Goal: Transaction & Acquisition: Book appointment/travel/reservation

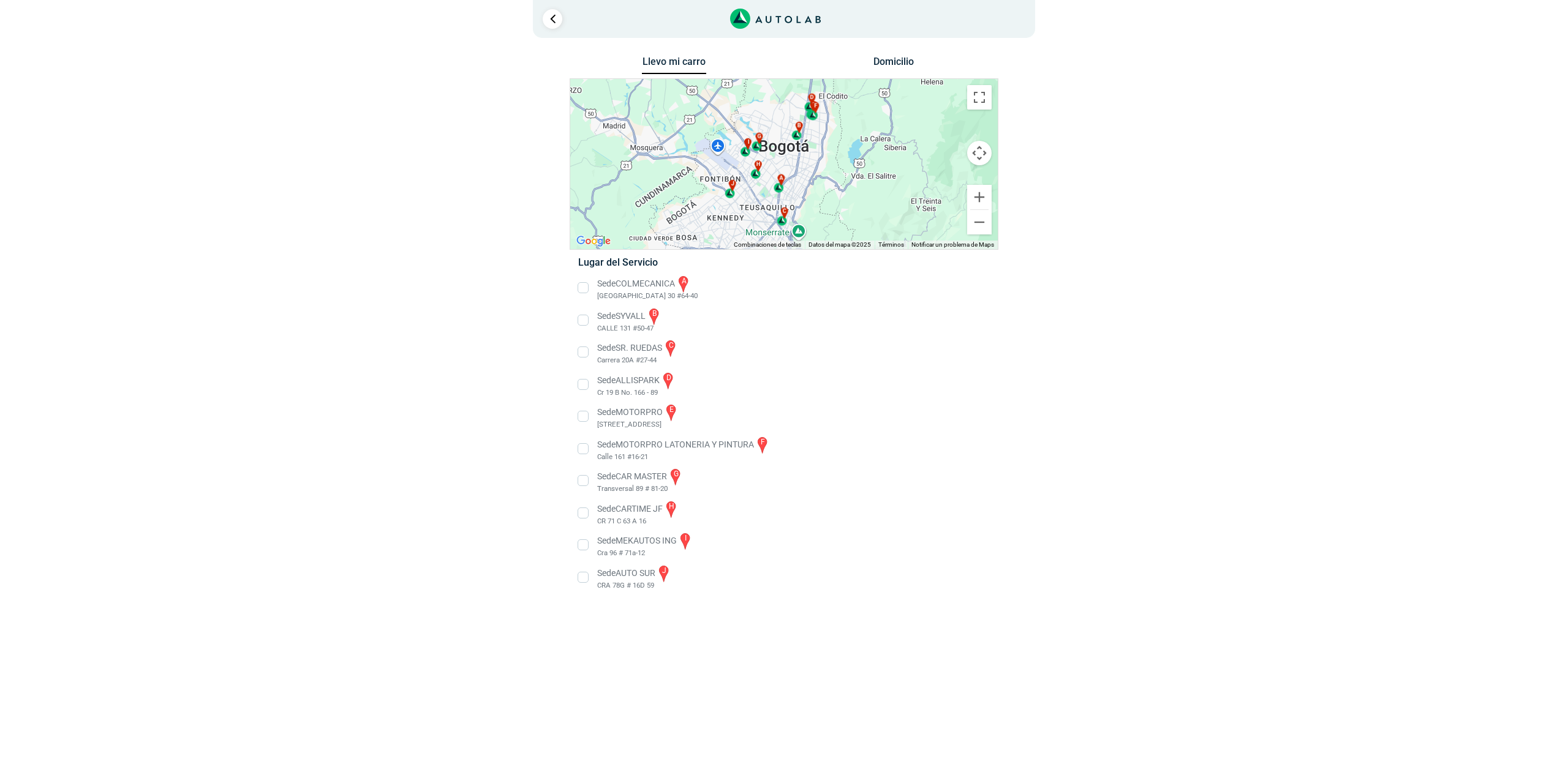
click at [587, 416] on li "Sede MOTORPRO e [STREET_ADDRESS]" at bounding box center [783, 416] width 429 height 28
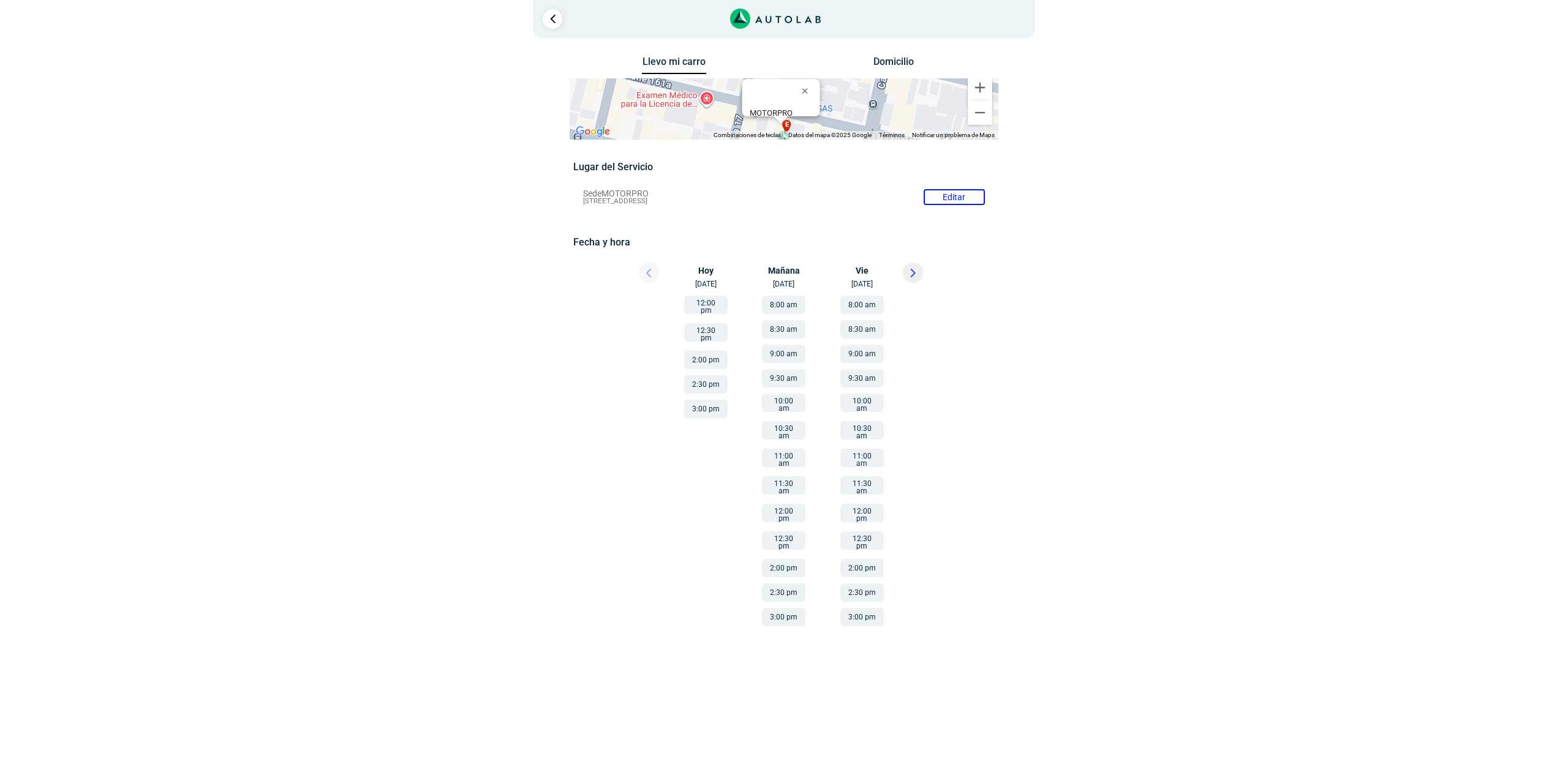
click at [644, 270] on div at bounding box center [637, 276] width 74 height 27
click at [708, 309] on button "12:00 pm" at bounding box center [705, 304] width 43 height 18
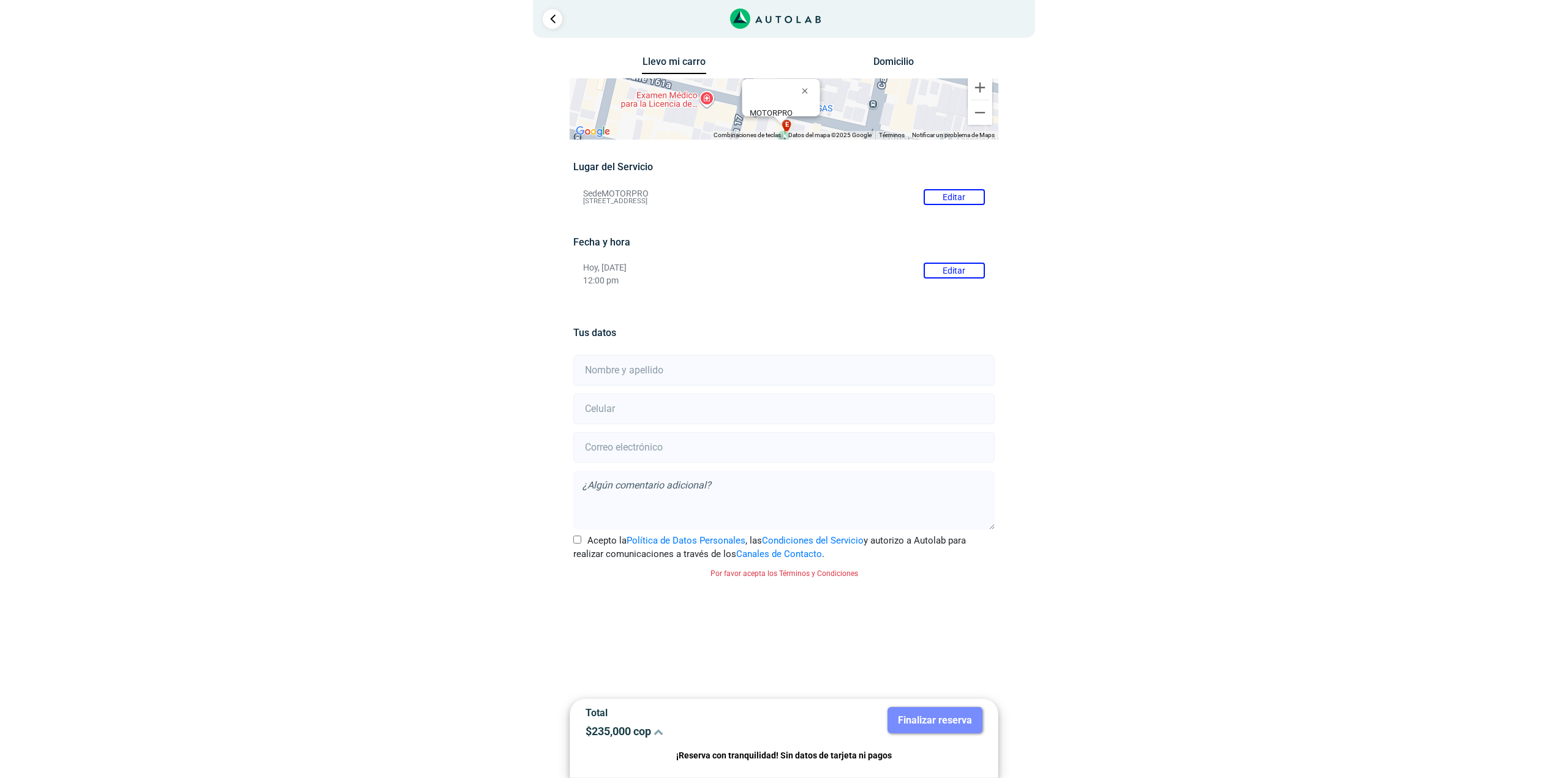
click at [652, 367] on input "text" at bounding box center [783, 370] width 421 height 31
type input "[PERSON_NAME]"
type input "3118530470"
click at [653, 439] on input "email" at bounding box center [783, 447] width 421 height 31
type input "[EMAIL_ADDRESS][DOMAIN_NAME]"
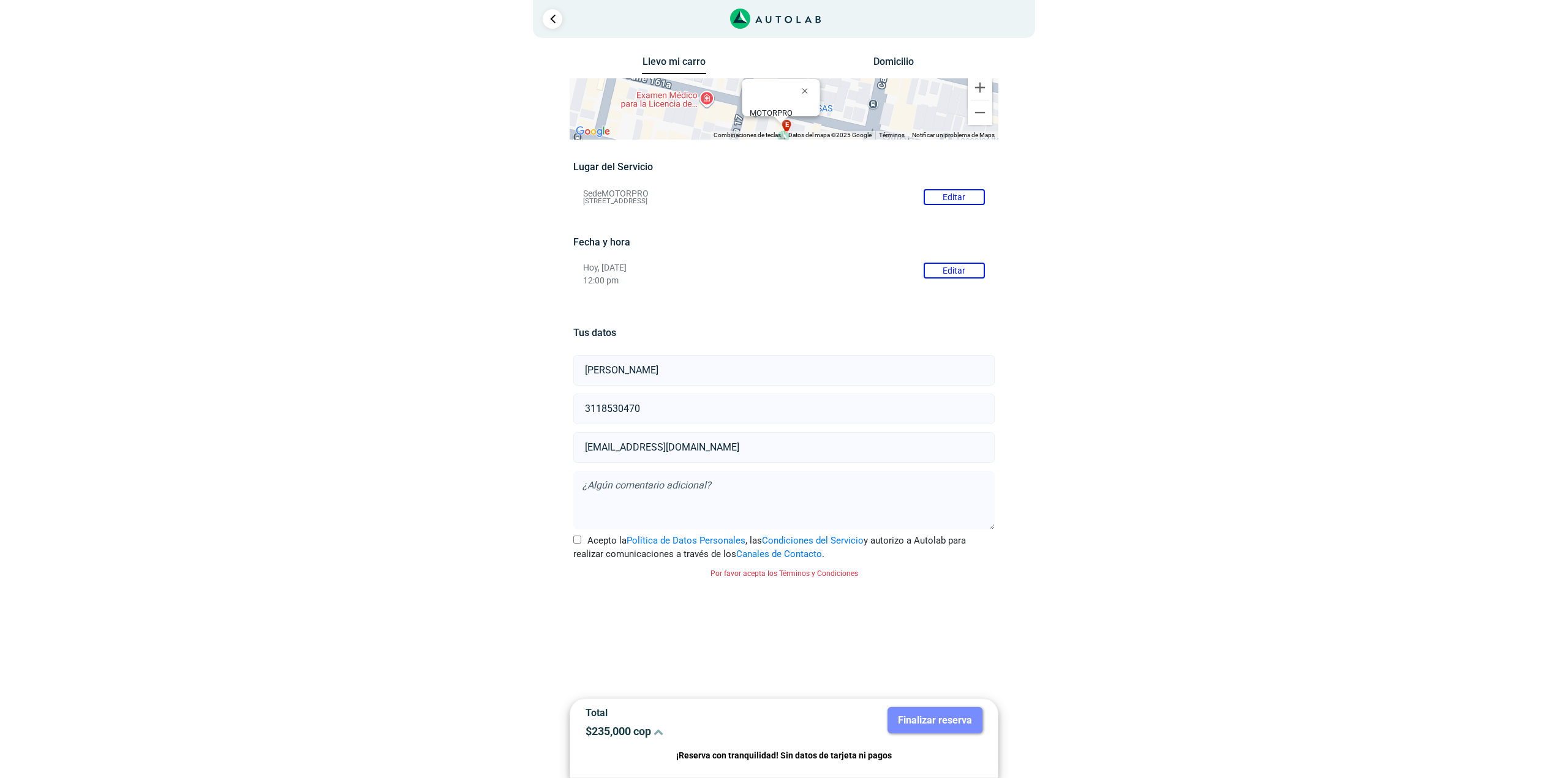
click at [1205, 543] on div "× ¡Reserva tranquilo! Sin datos de tarjeta ni pagos Aquí puedes ver tus servici…" at bounding box center [784, 333] width 1568 height 665
click at [578, 536] on input "Acepto la Política de Datos Personales , las Condiciones del Servicio y autoriz…" at bounding box center [577, 540] width 8 height 8
checkbox input "true"
click at [937, 723] on button "Finalizar reserva" at bounding box center [934, 720] width 95 height 26
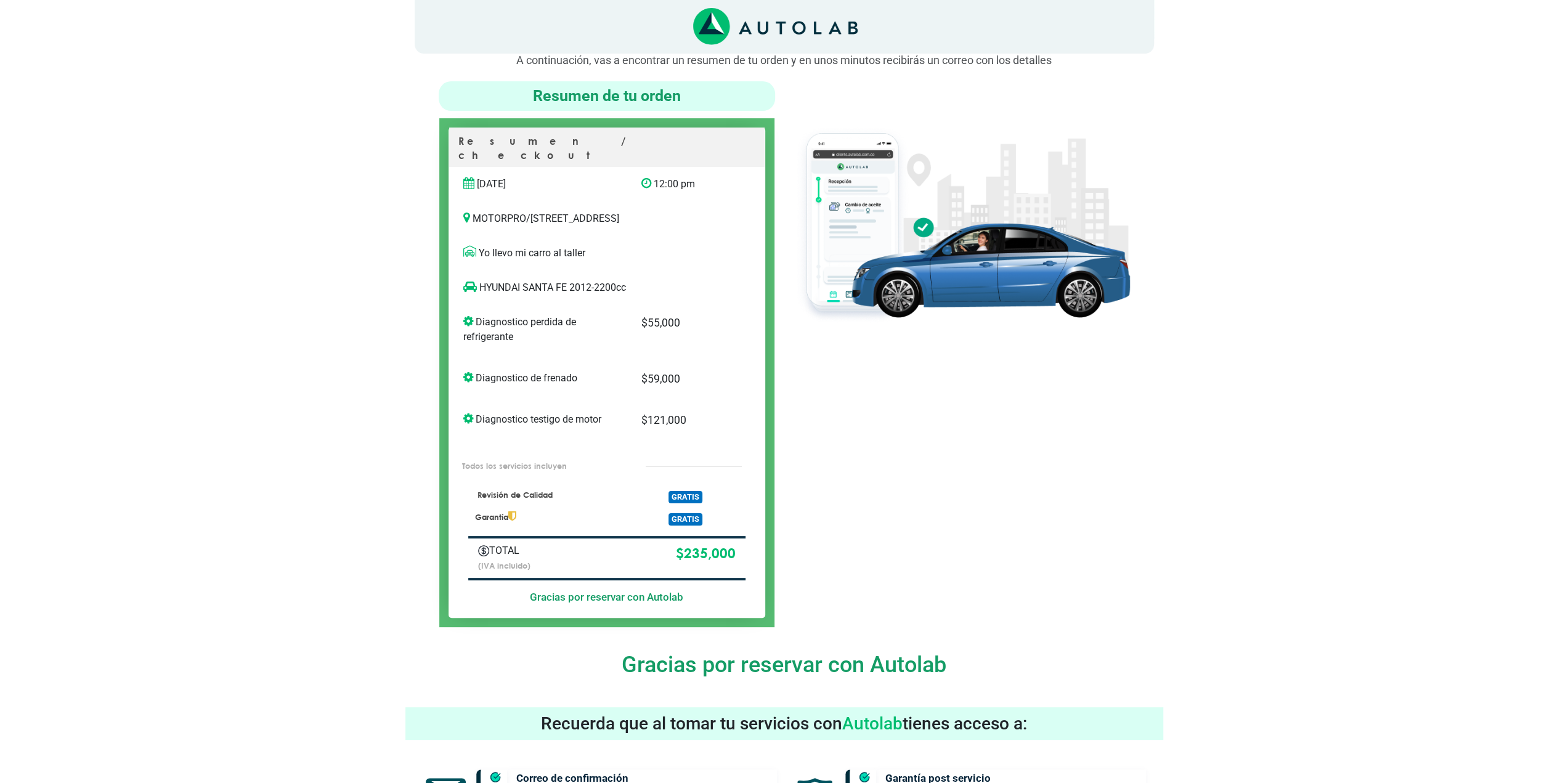
scroll to position [67, 0]
